Goal: Complete application form

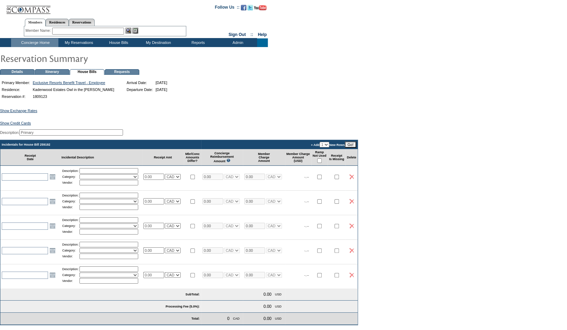
click at [322, 163] on input "checkbox" at bounding box center [319, 160] width 4 height 4
checkbox input "true"
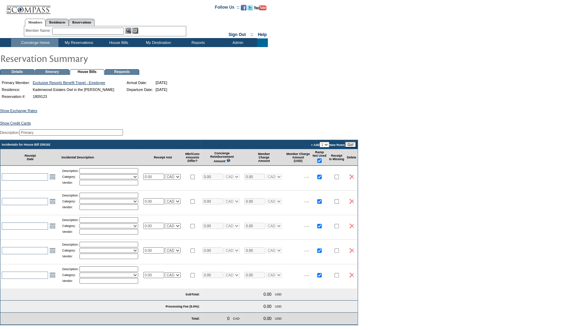
checkbox input "true"
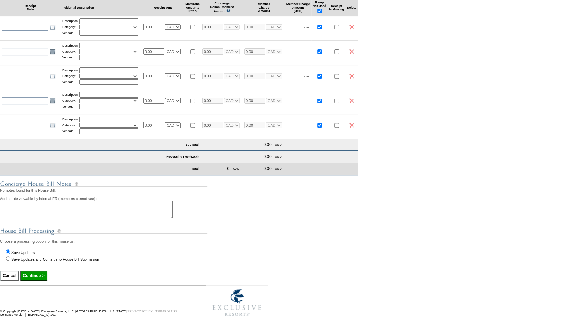
click at [43, 278] on input "Continue >" at bounding box center [33, 275] width 27 height 10
type input "Processing..."
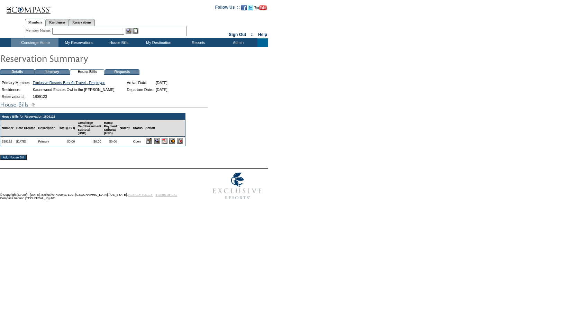
click at [175, 143] on input "image" at bounding box center [172, 141] width 6 height 6
